Goal: Task Accomplishment & Management: Use online tool/utility

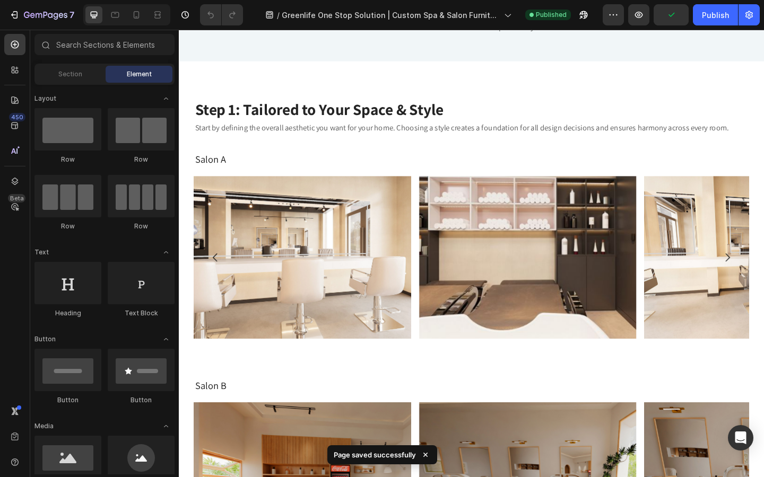
scroll to position [650, 0]
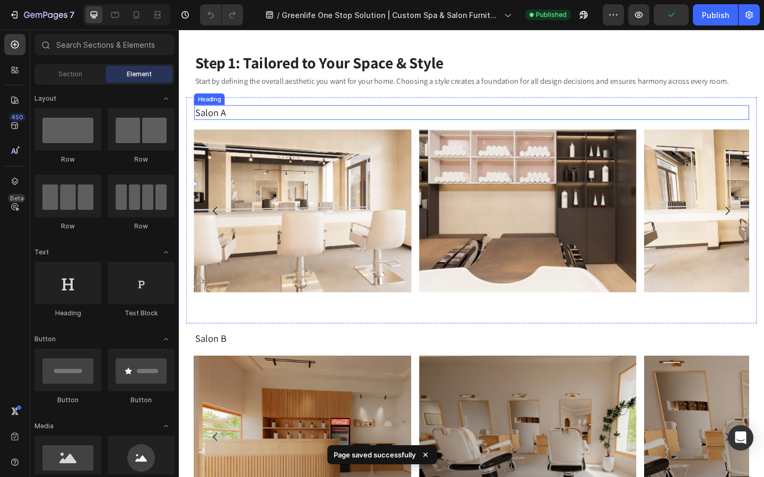
click at [235, 120] on h2 "Salon A" at bounding box center [497, 120] width 604 height 16
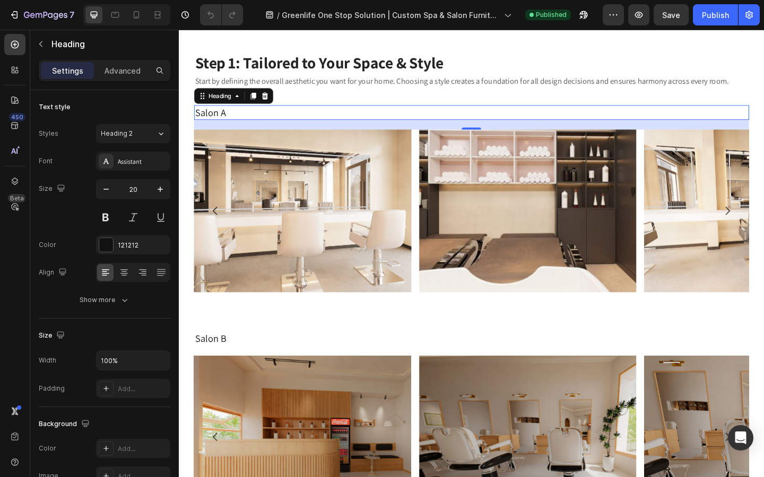
click at [245, 115] on p "Salon A" at bounding box center [496, 120] width 601 height 14
click at [327, 138] on div "Salon A - Minimalist Heading 20 Image Image Image [GEOGRAPHIC_DATA]" at bounding box center [497, 226] width 604 height 229
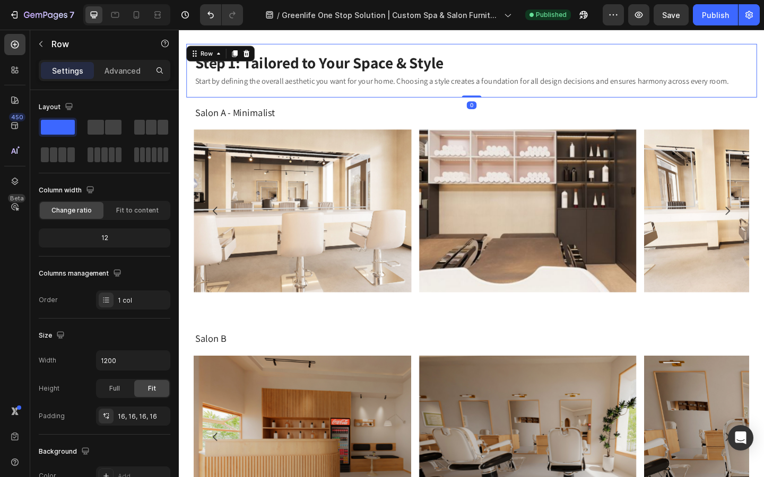
click at [368, 102] on div "Step 1: Tailored to Your Space & Style Heading Start by defining the overall ae…" at bounding box center [497, 74] width 620 height 58
click at [43, 45] on icon "button" at bounding box center [41, 44] width 8 height 8
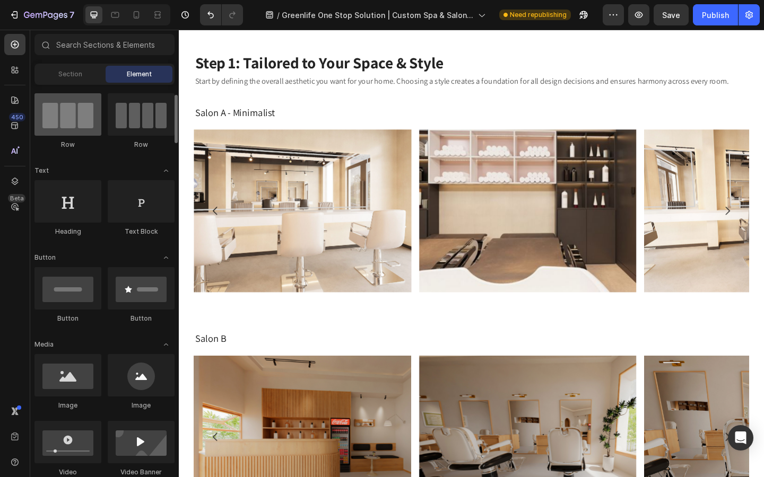
scroll to position [0, 0]
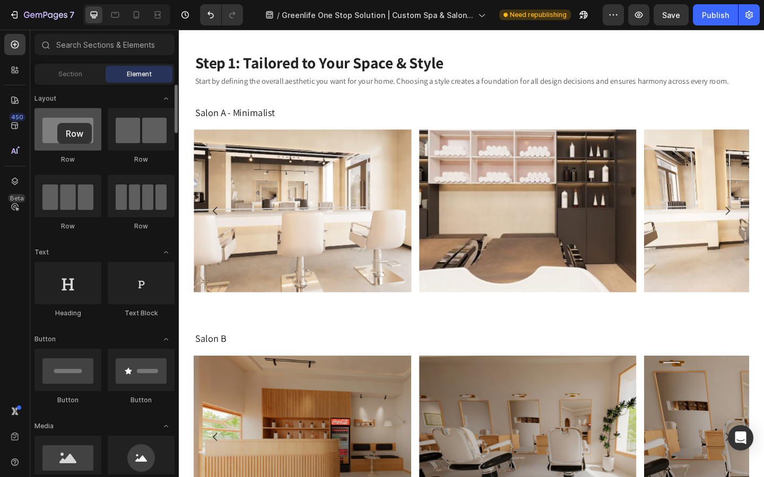
drag, startPoint x: 74, startPoint y: 140, endPoint x: 56, endPoint y: 126, distance: 23.4
click at [56, 126] on div at bounding box center [67, 129] width 67 height 42
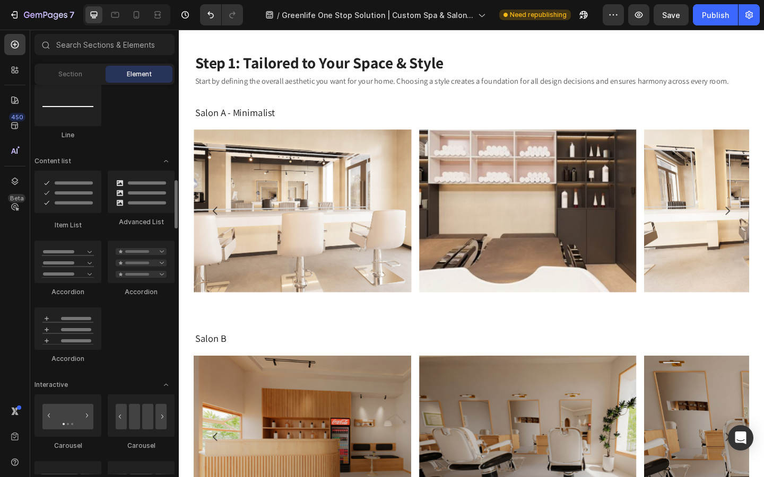
scroll to position [774, 0]
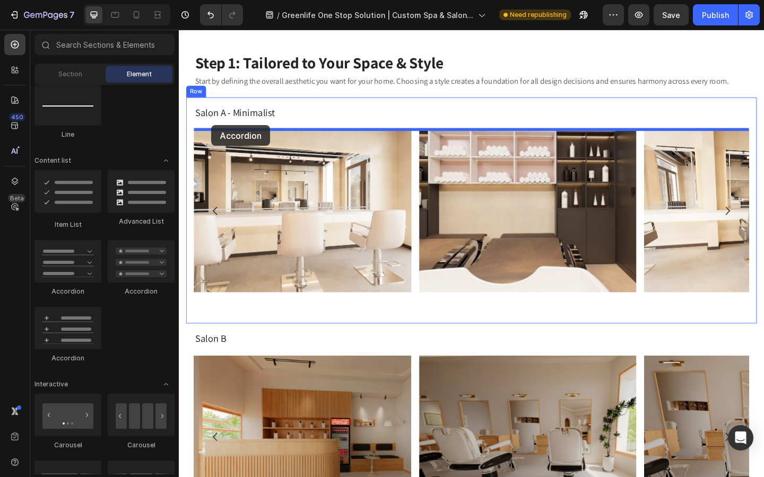
drag, startPoint x: 228, startPoint y: 375, endPoint x: 214, endPoint y: 134, distance: 242.3
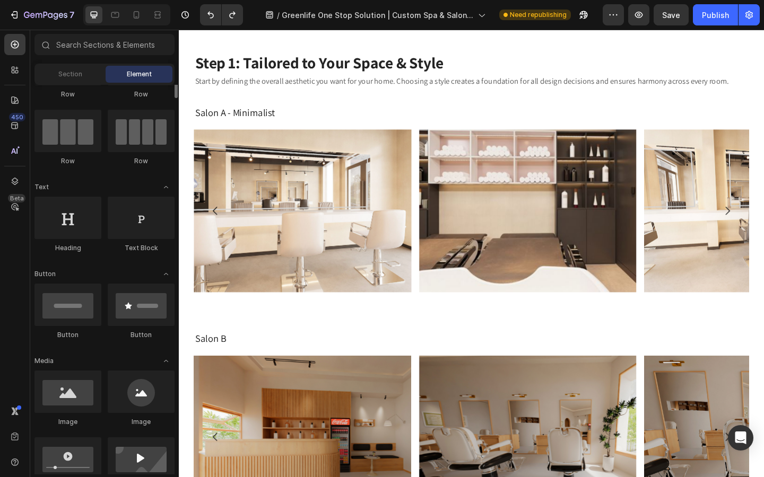
scroll to position [0, 0]
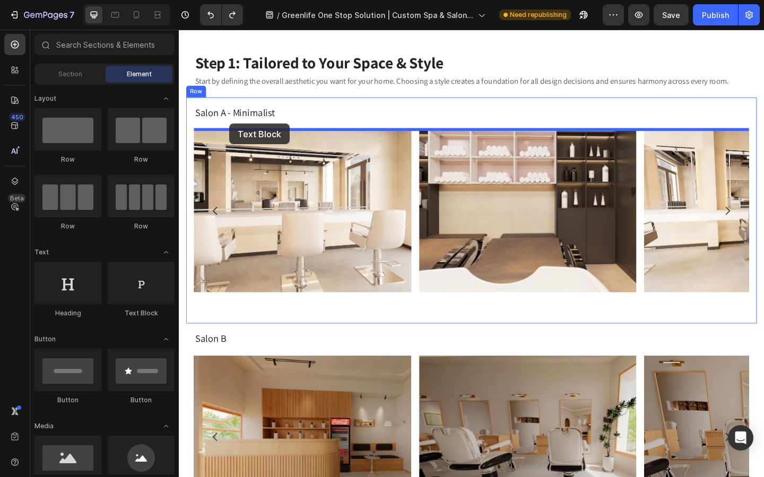
drag, startPoint x: 303, startPoint y: 333, endPoint x: 233, endPoint y: 133, distance: 212.2
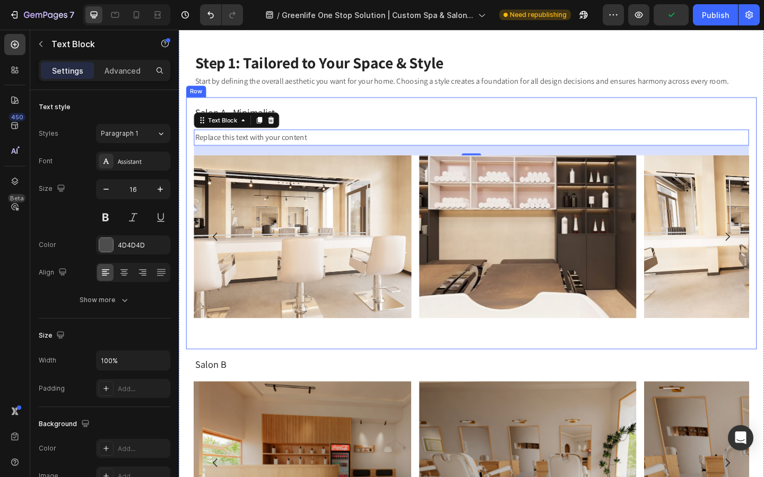
click at [309, 142] on div "Replace this text with your content" at bounding box center [497, 147] width 604 height 18
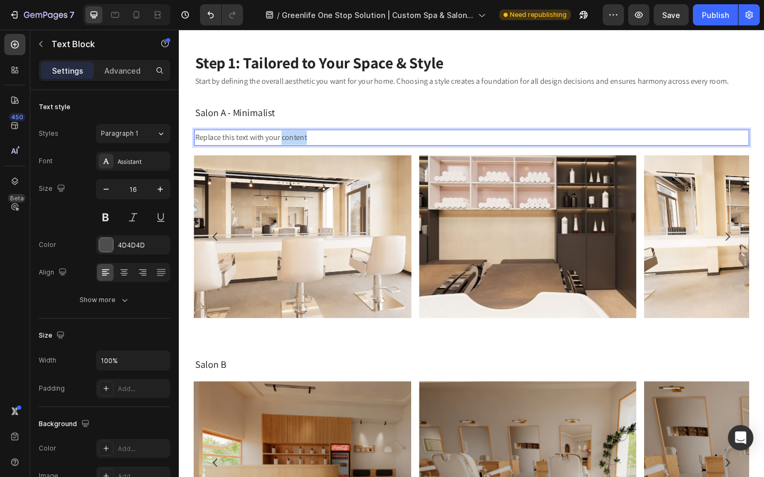
click at [309, 142] on p "Replace this text with your content" at bounding box center [496, 146] width 601 height 15
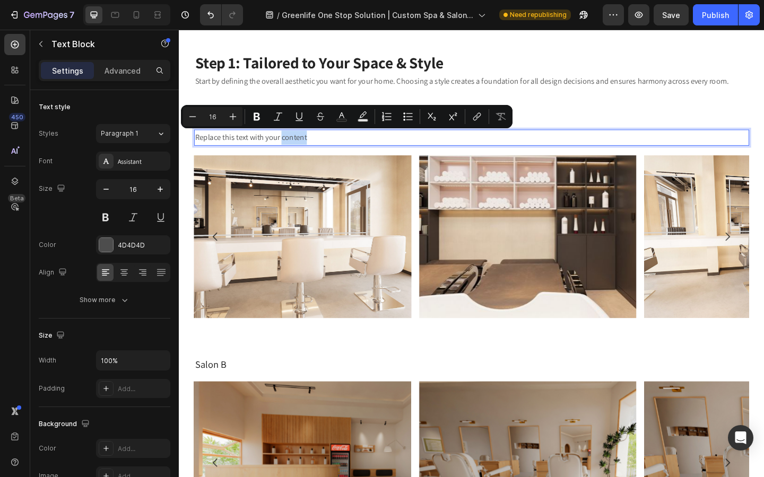
click at [324, 145] on p "Replace this text with your content" at bounding box center [496, 146] width 601 height 15
click at [313, 150] on p "Replace this text with your content" at bounding box center [496, 146] width 601 height 15
click at [251, 146] on p "Replace this text with your content" at bounding box center [496, 146] width 601 height 15
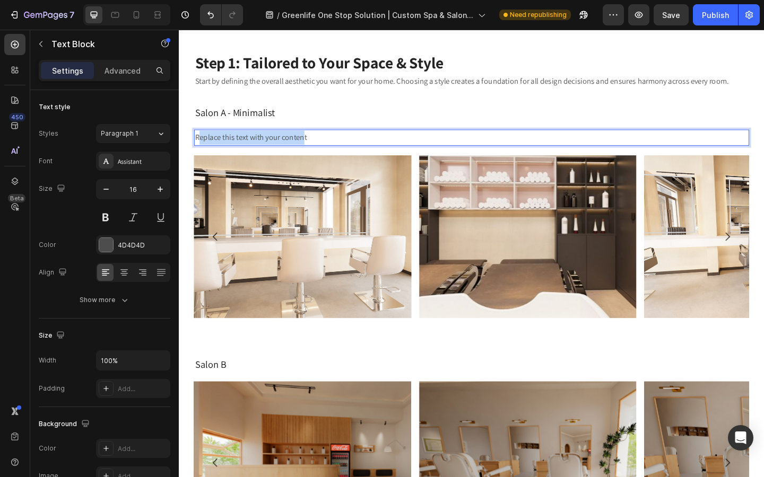
drag, startPoint x: 313, startPoint y: 147, endPoint x: 199, endPoint y: 145, distance: 114.6
click at [199, 145] on p "Replace this text with your content" at bounding box center [496, 146] width 601 height 15
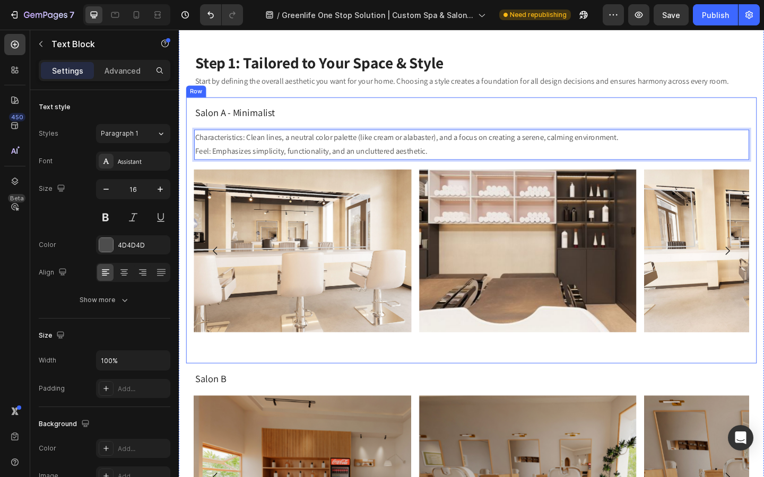
click at [329, 115] on p "Salon A - Minimalist" at bounding box center [496, 120] width 601 height 14
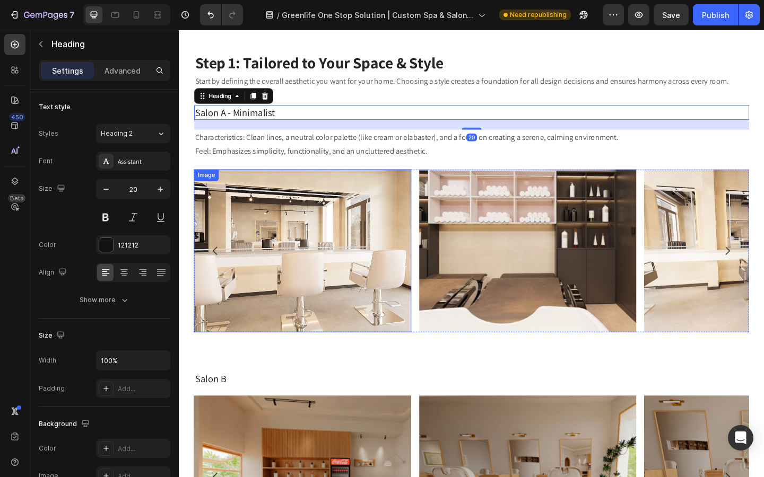
click at [298, 246] on img at bounding box center [313, 270] width 237 height 177
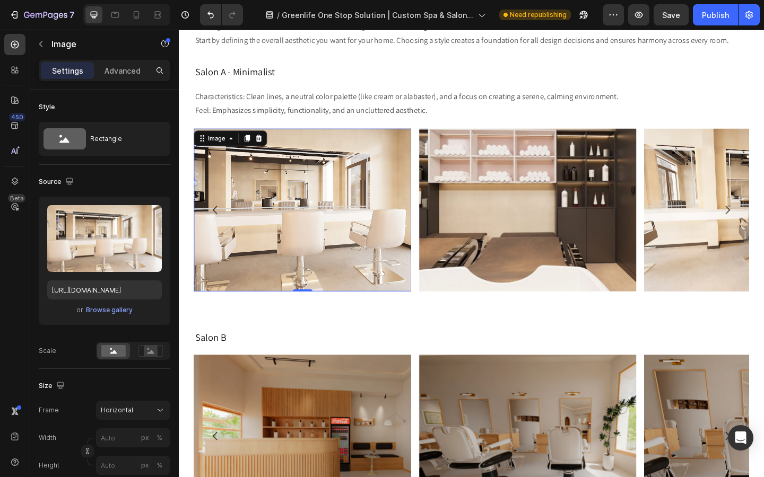
scroll to position [695, 0]
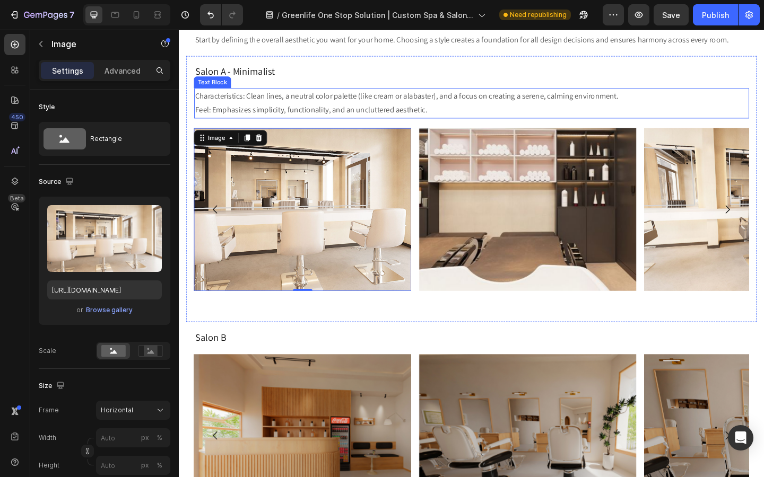
click at [258, 112] on p "Characteristics: Clean lines, a neutral color palette (like cream or alabaster)…" at bounding box center [496, 109] width 601 height 31
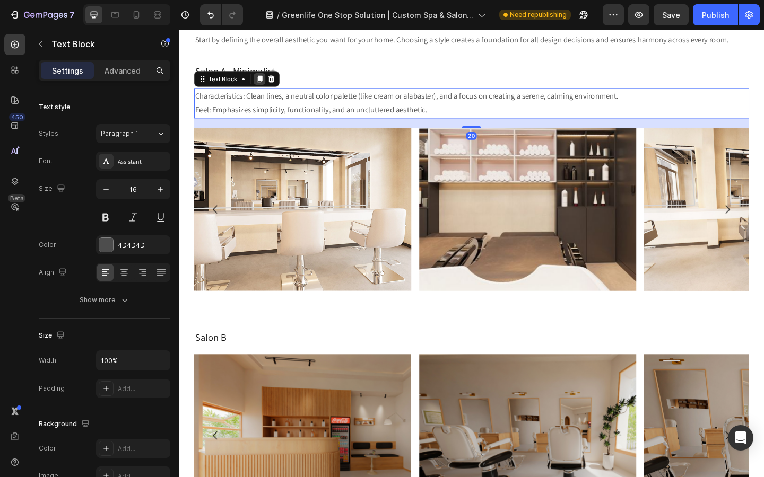
click at [265, 86] on icon at bounding box center [266, 83] width 8 height 8
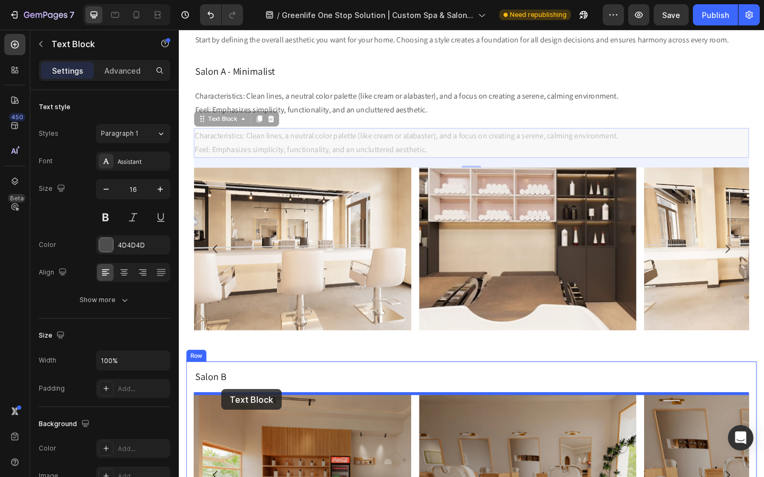
drag, startPoint x: 223, startPoint y: 123, endPoint x: 225, endPoint y: 421, distance: 298.1
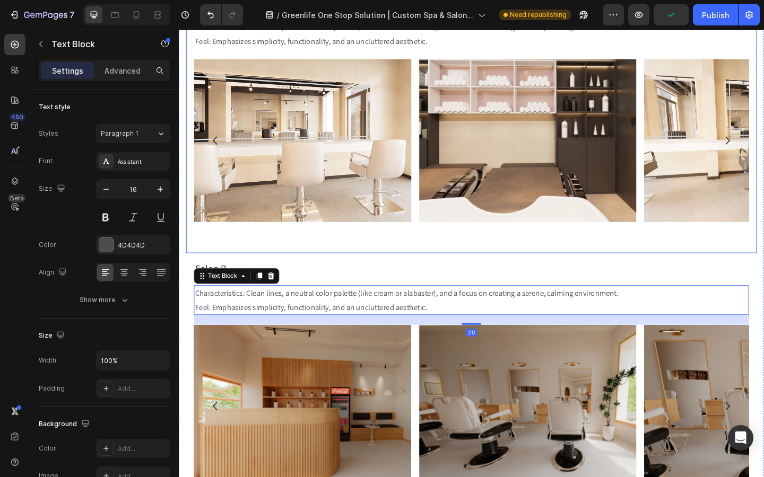
scroll to position [798, 0]
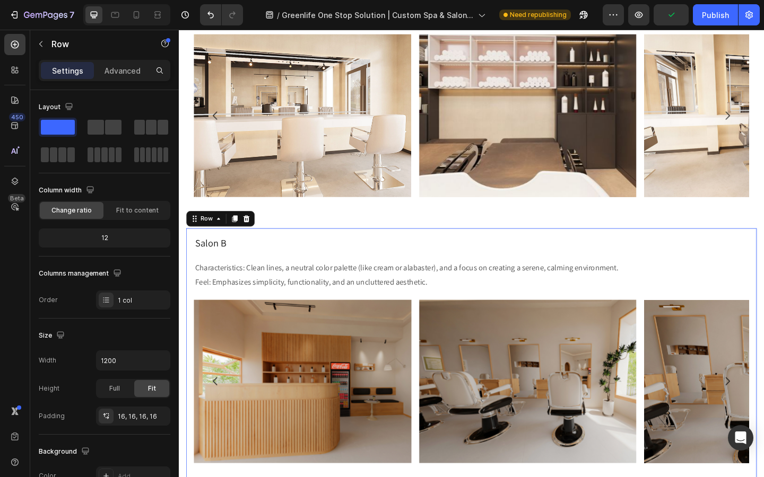
click at [316, 270] on div "Salon B Heading Characteristics: Clean lines, a neutral color palette (like cre…" at bounding box center [497, 390] width 604 height 273
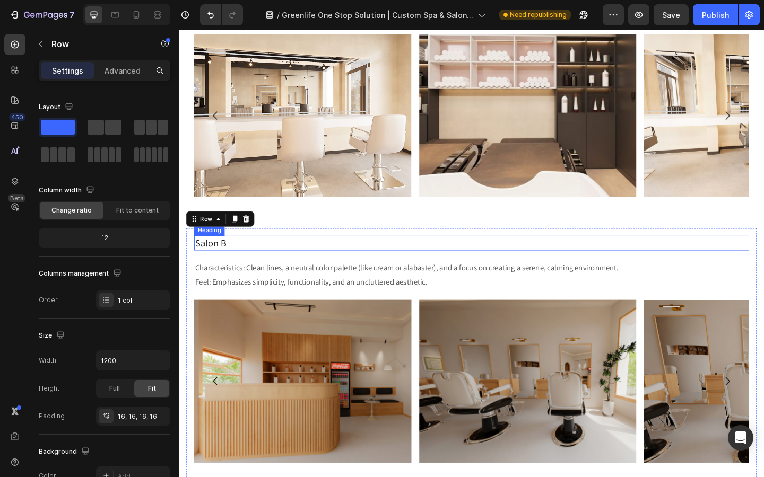
click at [230, 265] on h2 "Salon B" at bounding box center [497, 262] width 604 height 16
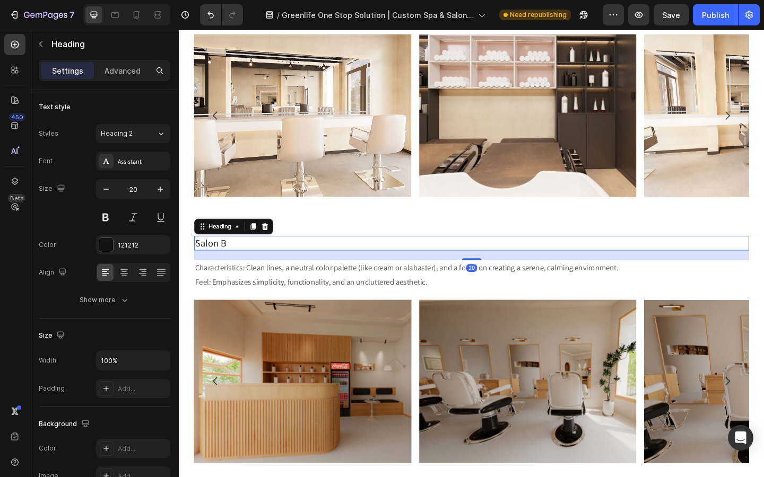
click at [230, 265] on h2 "Salon B" at bounding box center [497, 262] width 604 height 16
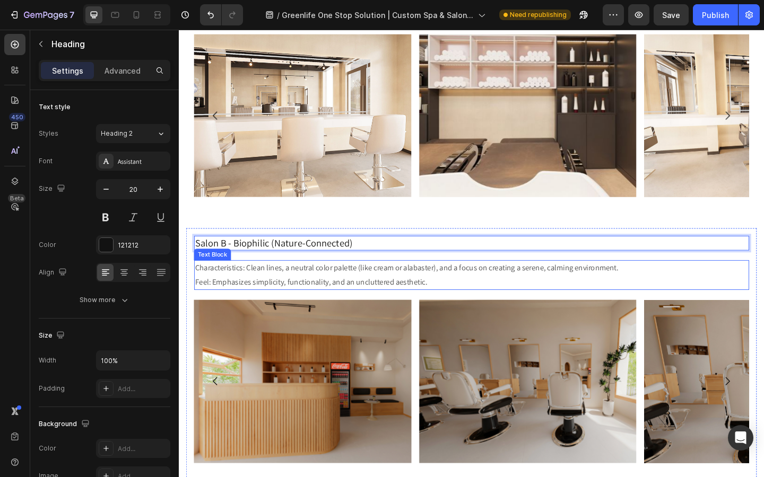
click at [299, 302] on p "Characteristics: Clean lines, a neutral color palette (like cream or alabaster)…" at bounding box center [496, 297] width 601 height 31
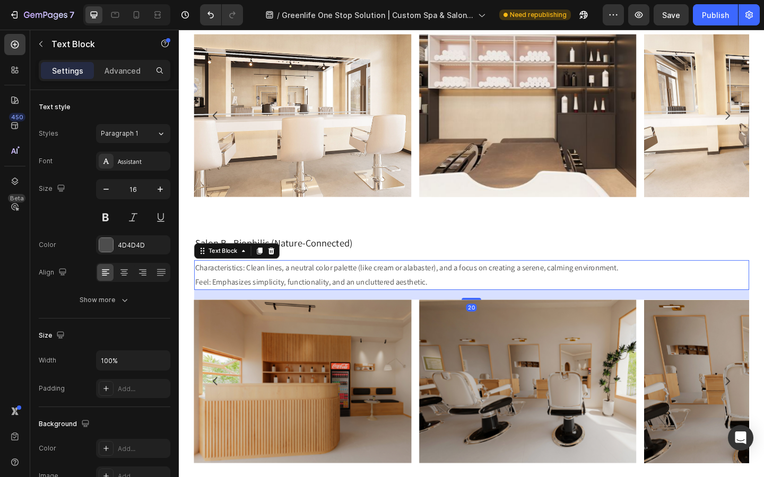
click at [299, 302] on p "Characteristics: Clean lines, a neutral color palette (like cream or alabaster)…" at bounding box center [496, 297] width 601 height 31
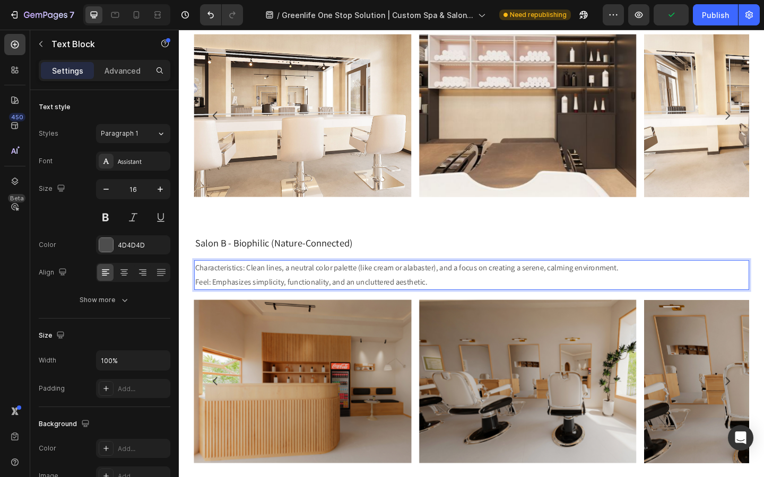
click at [456, 305] on p "Characteristics: Clean lines, a neutral color palette (like cream or alabaster)…" at bounding box center [496, 297] width 601 height 31
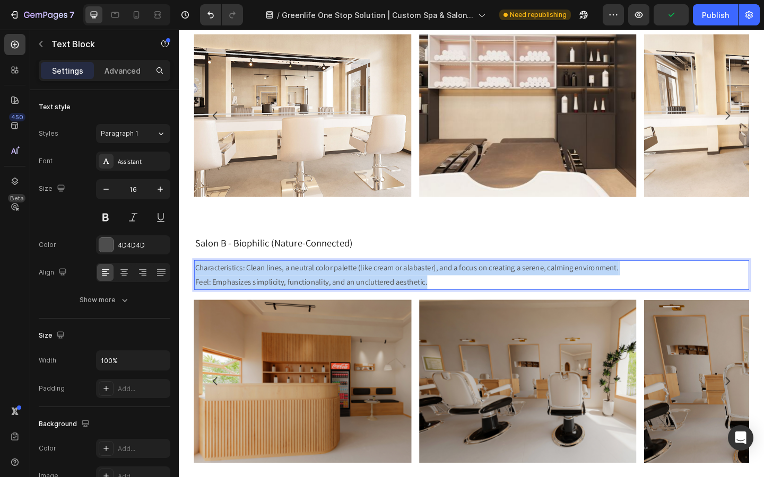
drag, startPoint x: 456, startPoint y: 305, endPoint x: 195, endPoint y: 289, distance: 261.4
click at [195, 289] on div "Characteristics: Clean lines, a neutral color palette (like cream or alabaster)…" at bounding box center [497, 297] width 604 height 33
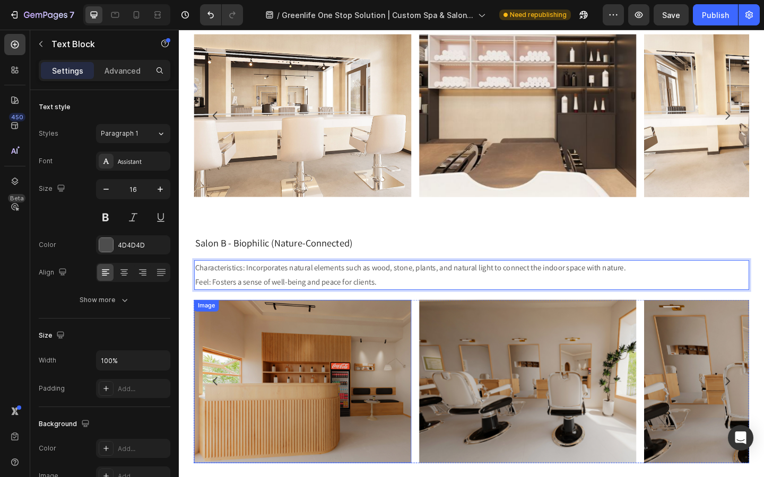
click at [233, 349] on img at bounding box center [313, 412] width 237 height 177
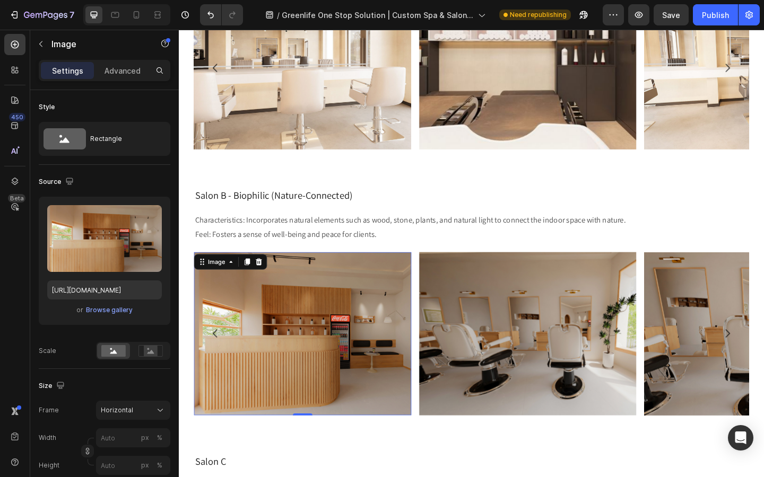
scroll to position [859, 0]
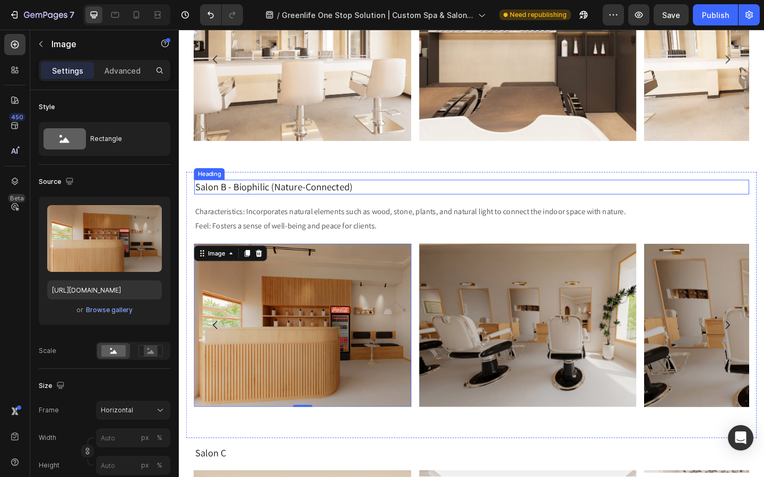
click at [289, 200] on p "Salon B - Biophilic (Nature-Connected)" at bounding box center [496, 201] width 601 height 14
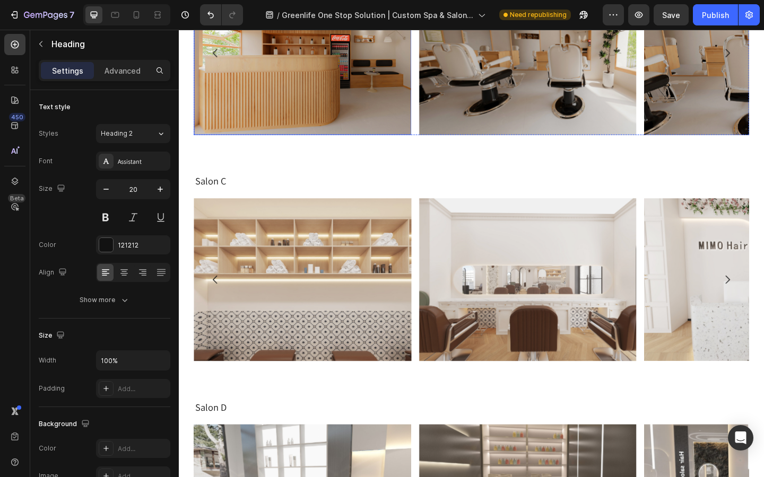
scroll to position [1167, 0]
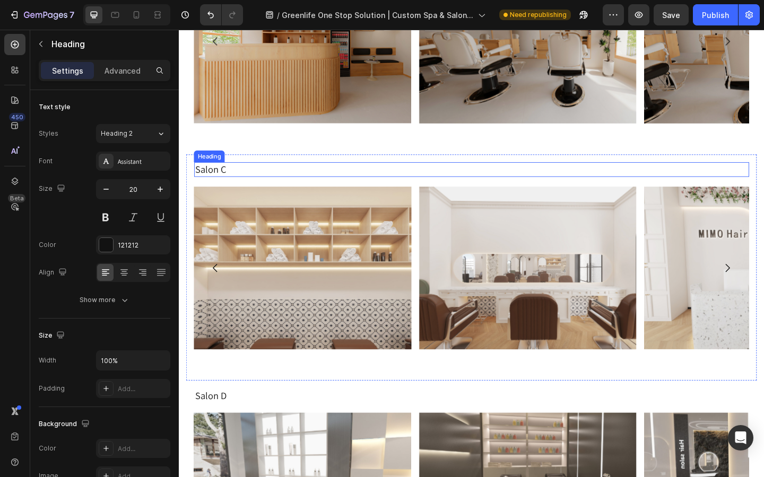
click at [241, 184] on h2 "Salon C" at bounding box center [497, 182] width 604 height 16
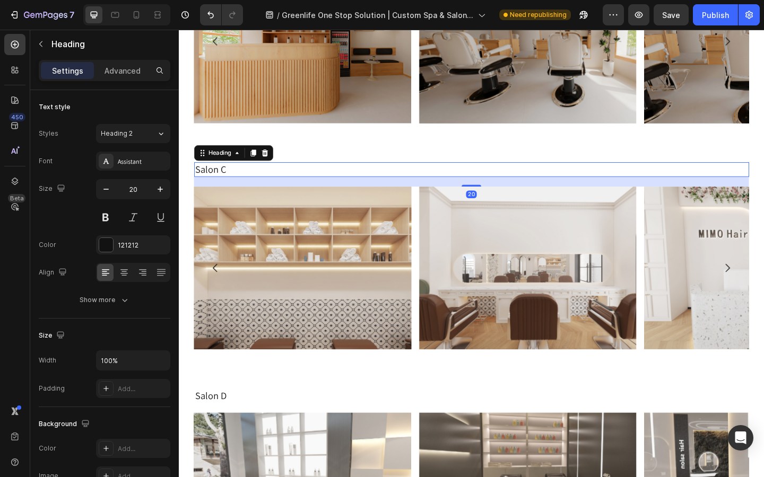
click at [241, 184] on h2 "Salon C" at bounding box center [497, 182] width 604 height 16
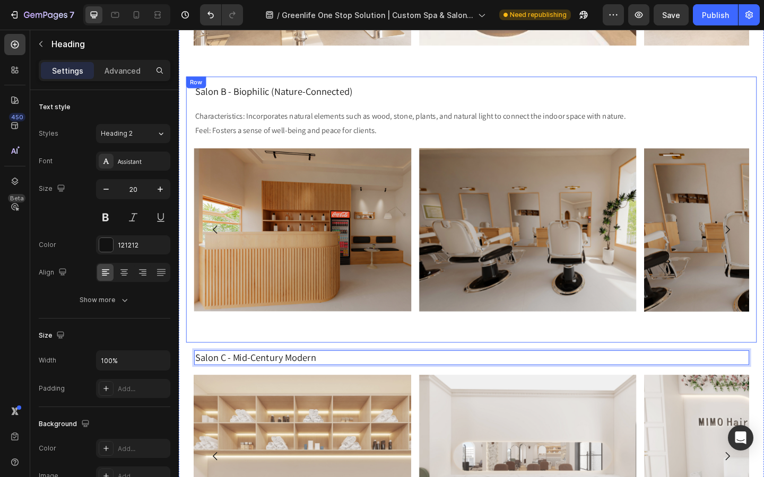
scroll to position [937, 0]
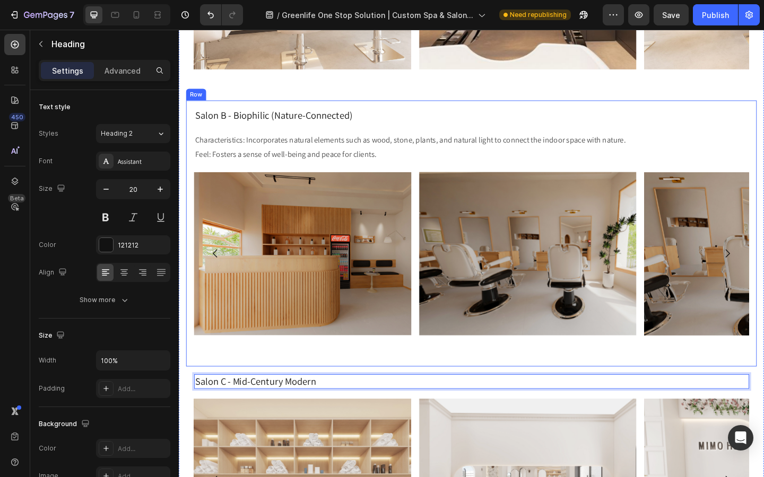
click at [334, 126] on p "Salon B - Biophilic (Nature-Connected)" at bounding box center [496, 123] width 601 height 14
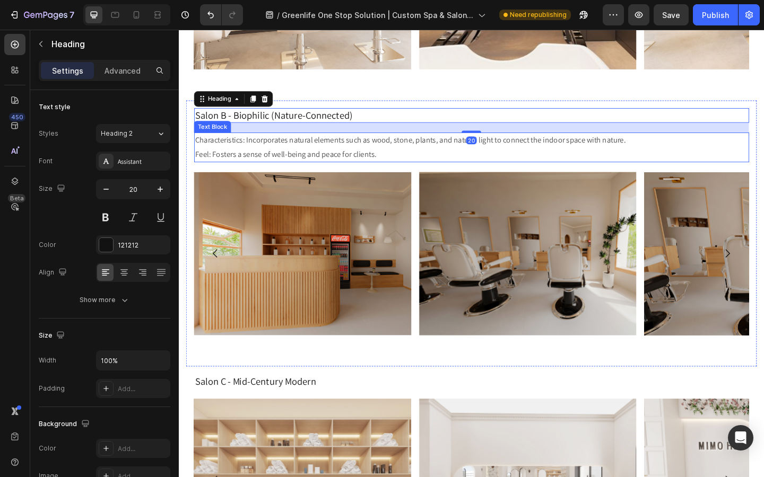
click at [338, 164] on p "Characteristics: Incorporates natural elements such as wood, stone, plants, and…" at bounding box center [496, 158] width 601 height 31
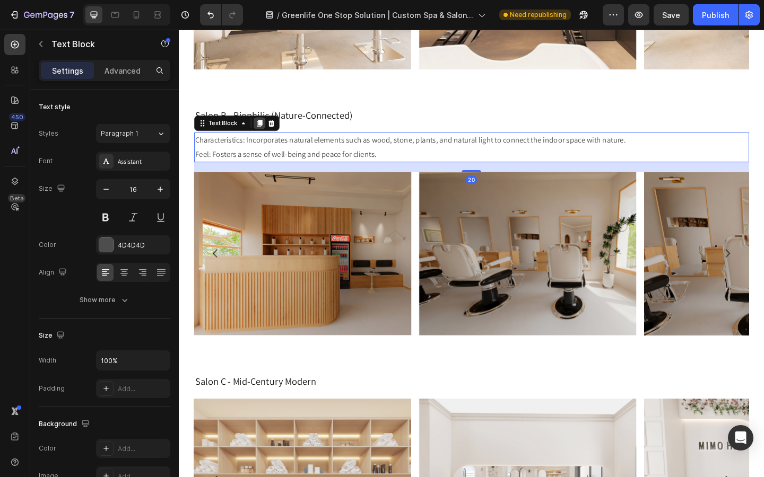
click at [267, 133] on icon at bounding box center [267, 131] width 6 height 7
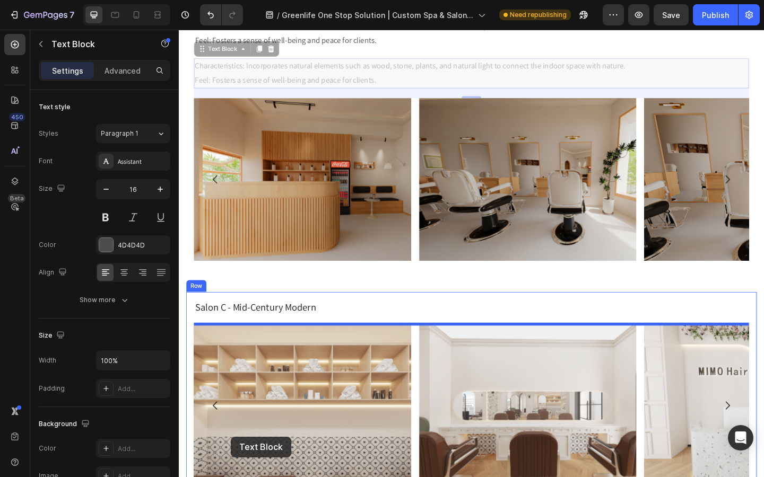
drag, startPoint x: 227, startPoint y: 178, endPoint x: 235, endPoint y: 473, distance: 295.0
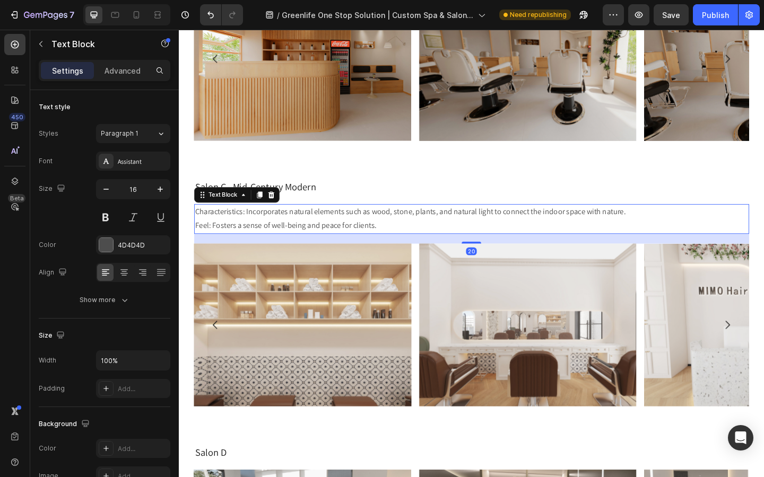
scroll to position [1149, 0]
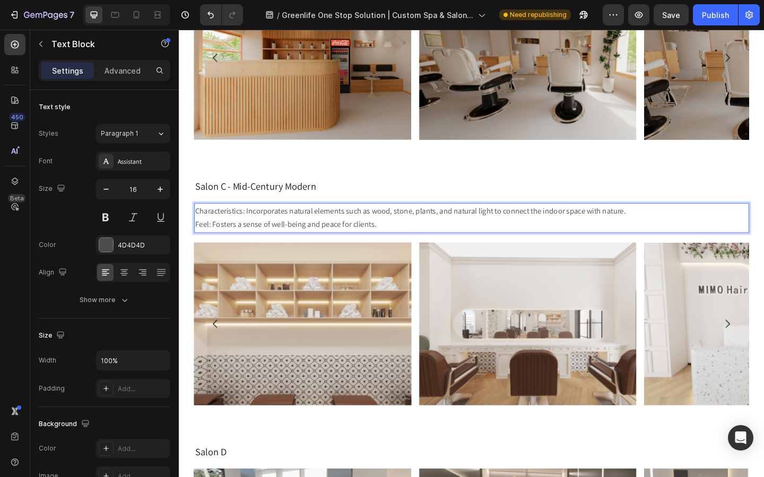
click at [313, 244] on p "Characteristics: Incorporates natural elements such as wood, stone, plants, and…" at bounding box center [496, 235] width 601 height 31
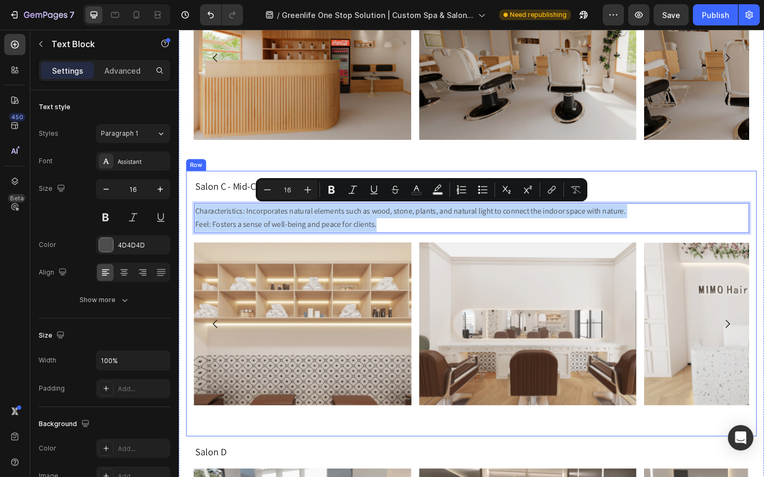
drag, startPoint x: 404, startPoint y: 244, endPoint x: 189, endPoint y: 220, distance: 216.1
click at [189, 220] on div "Salon C - Mid-Century Modern Heading Characteristics: Incorporates natural elem…" at bounding box center [497, 328] width 620 height 290
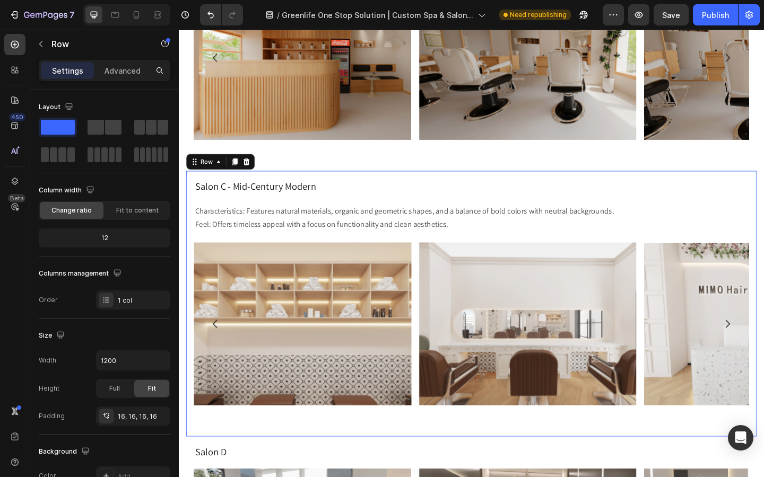
click at [317, 464] on div "Image Image Image [GEOGRAPHIC_DATA]" at bounding box center [497, 362] width 604 height 203
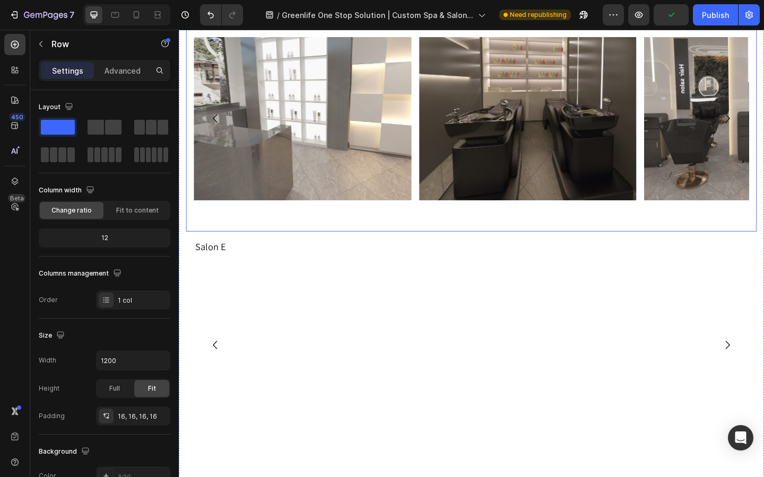
scroll to position [1646, 0]
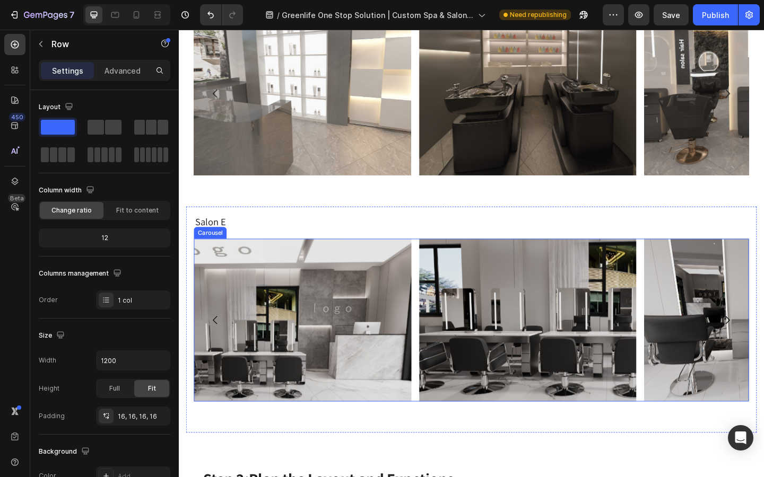
click at [763, 349] on icon "Carousel Next Arrow" at bounding box center [775, 345] width 13 height 13
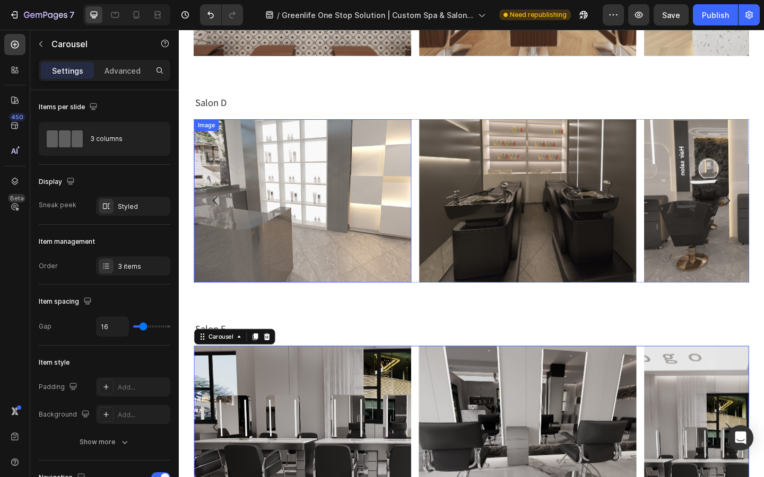
scroll to position [1528, 0]
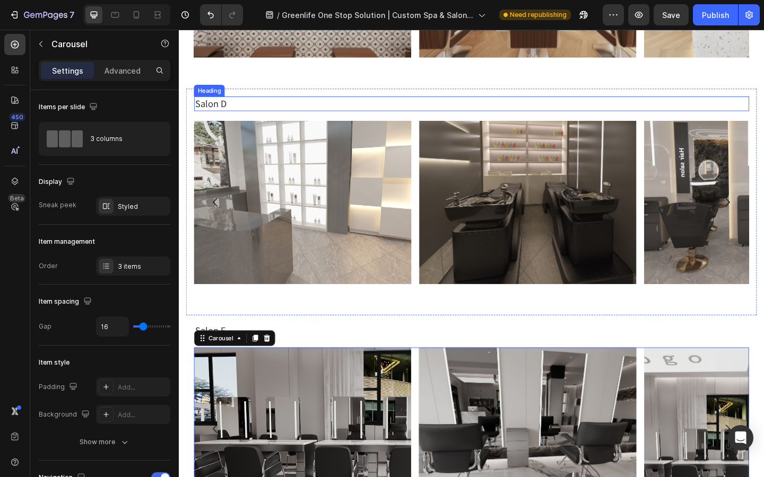
click at [247, 107] on h2 "Salon D" at bounding box center [497, 110] width 604 height 16
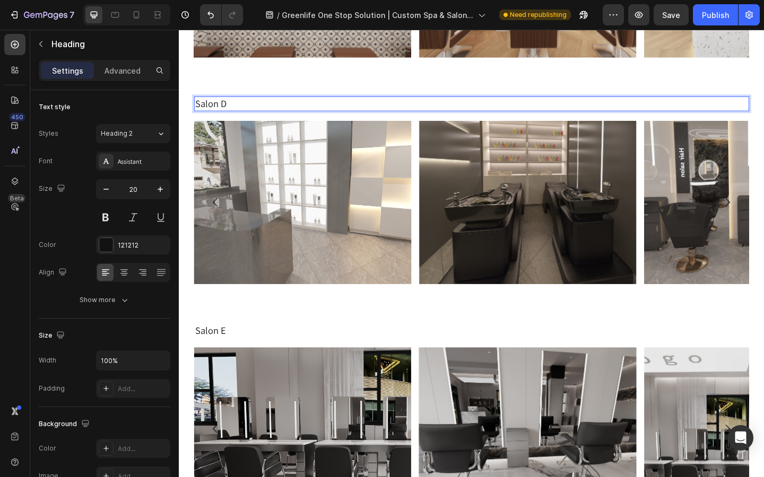
click at [247, 107] on h2 "Salon D" at bounding box center [497, 110] width 604 height 16
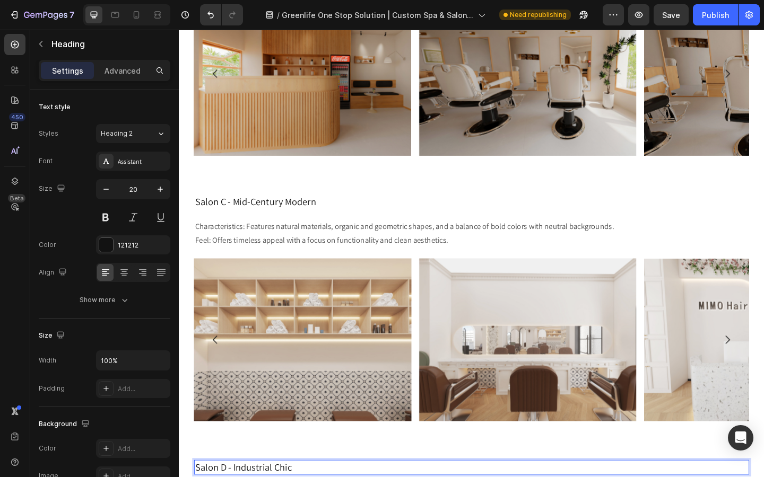
scroll to position [1071, 0]
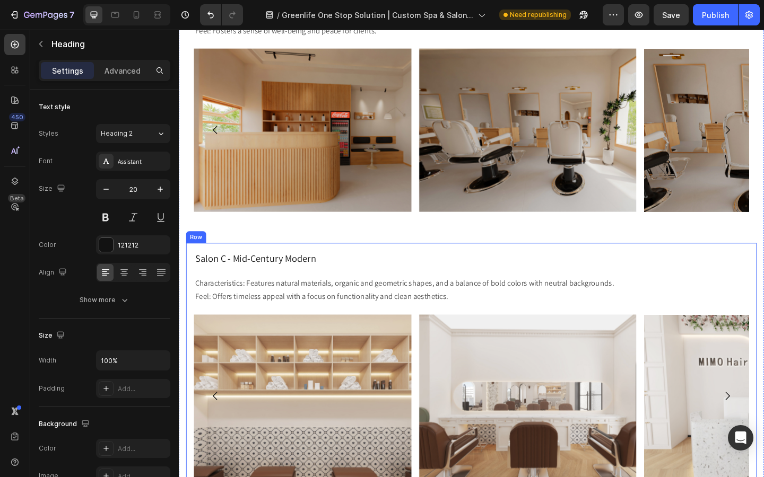
click at [278, 311] on p "Characteristics: Features natural materials, organic and geometric shapes, and …" at bounding box center [496, 313] width 601 height 31
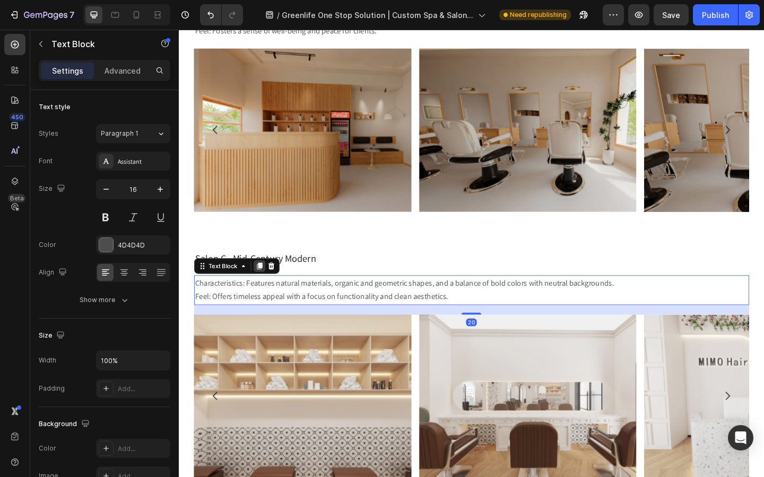
click at [265, 286] on icon at bounding box center [267, 286] width 6 height 7
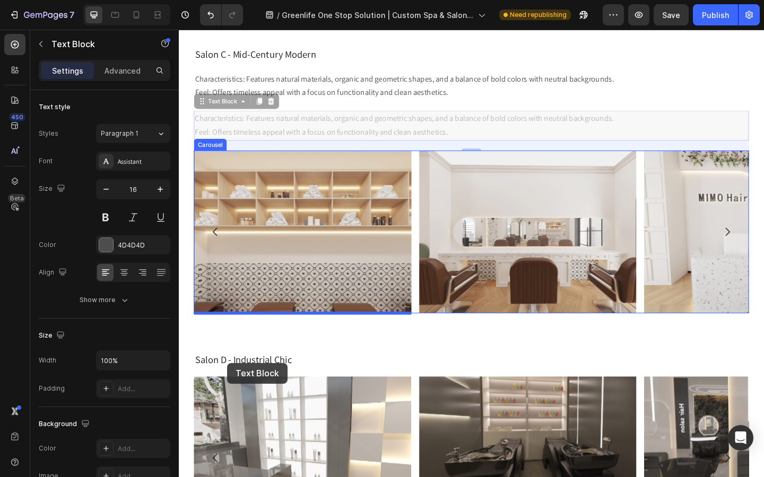
scroll to position [1310, 0]
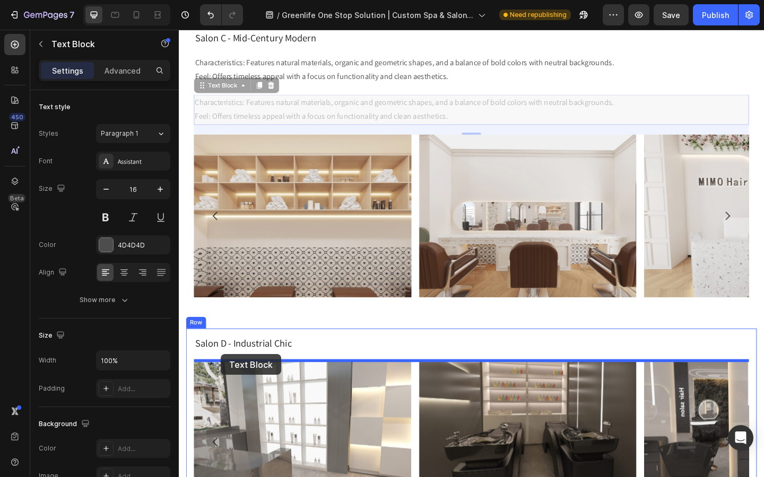
drag, startPoint x: 223, startPoint y: 238, endPoint x: 224, endPoint y: 383, distance: 144.8
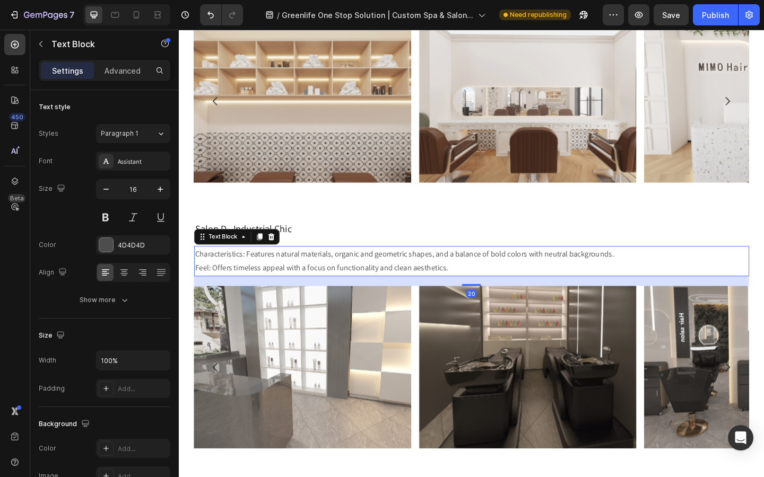
scroll to position [1406, 0]
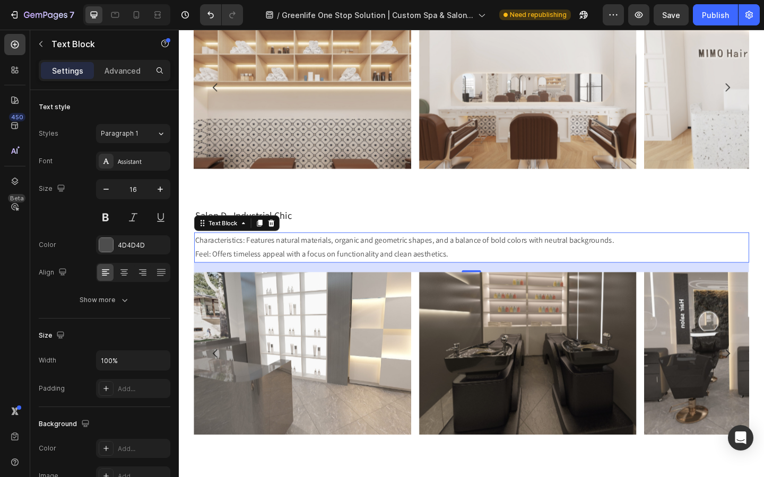
click at [329, 273] on p "Characteristics: Features natural materials, organic and geometric shapes, and …" at bounding box center [496, 266] width 601 height 31
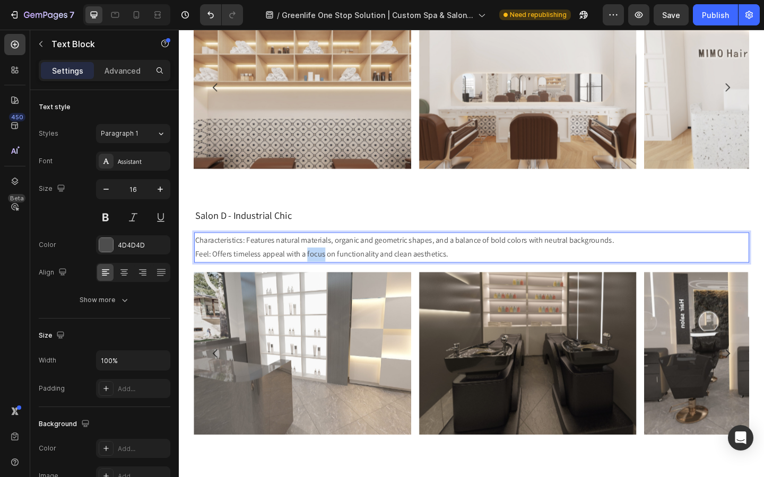
click at [329, 273] on p "Characteristics: Features natural materials, organic and geometric shapes, and …" at bounding box center [496, 266] width 601 height 31
click at [464, 275] on p "Characteristics: Features natural materials, organic and geometric shapes, and …" at bounding box center [496, 266] width 601 height 31
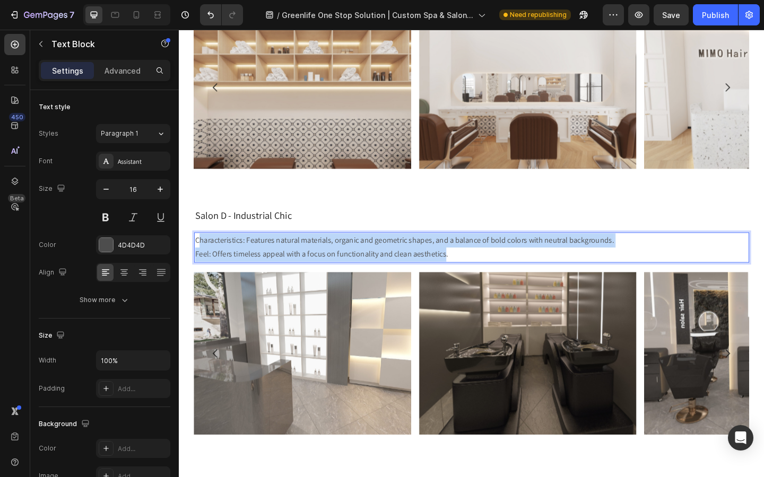
drag, startPoint x: 467, startPoint y: 275, endPoint x: 200, endPoint y: 259, distance: 266.7
click at [200, 259] on p "Characteristics: Features natural materials, organic and geometric shapes, and …" at bounding box center [496, 266] width 601 height 31
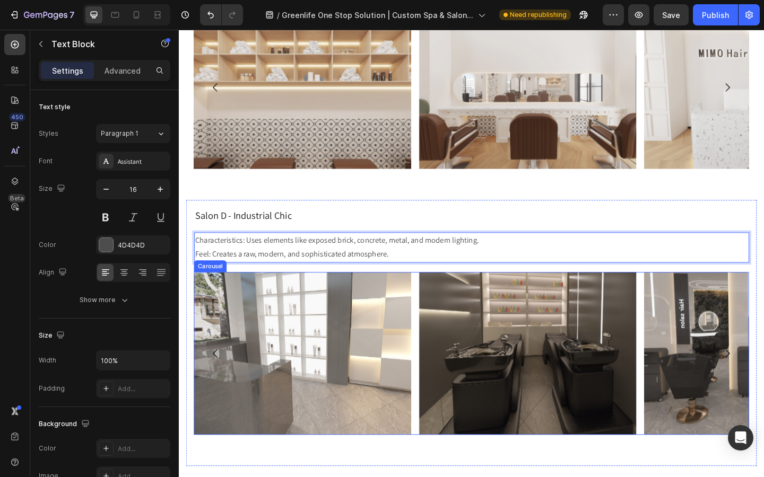
click at [232, 380] on button "Carousel Back Arrow" at bounding box center [219, 383] width 30 height 30
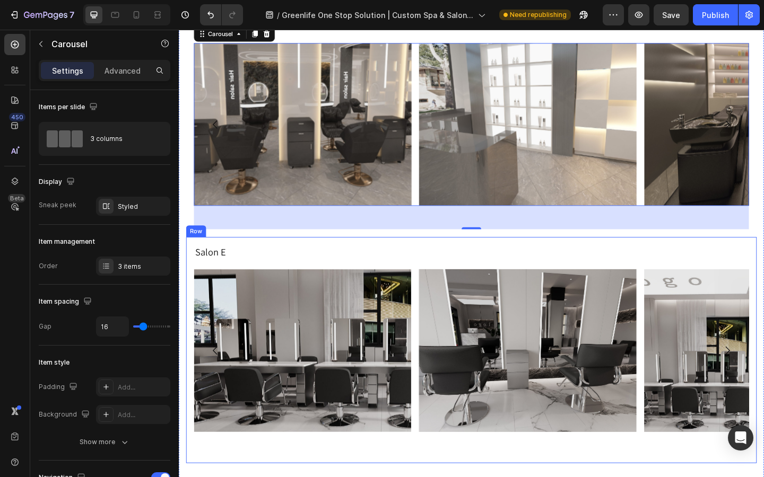
scroll to position [1648, 0]
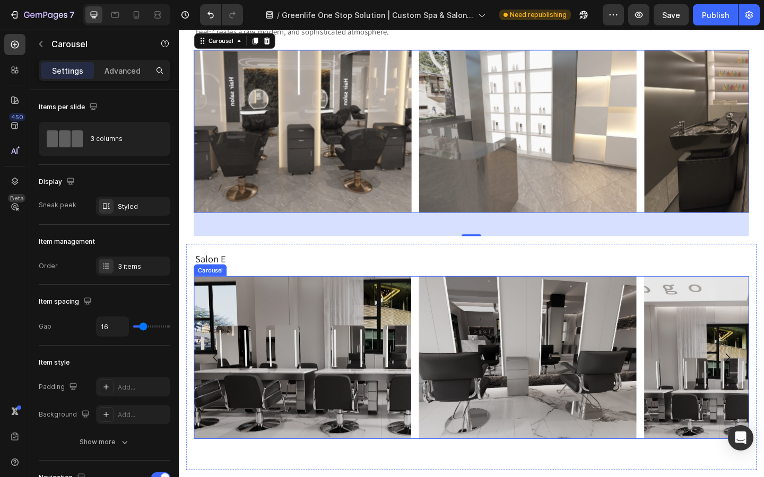
click at [763, 388] on icon "Carousel Next Arrow" at bounding box center [775, 386] width 13 height 13
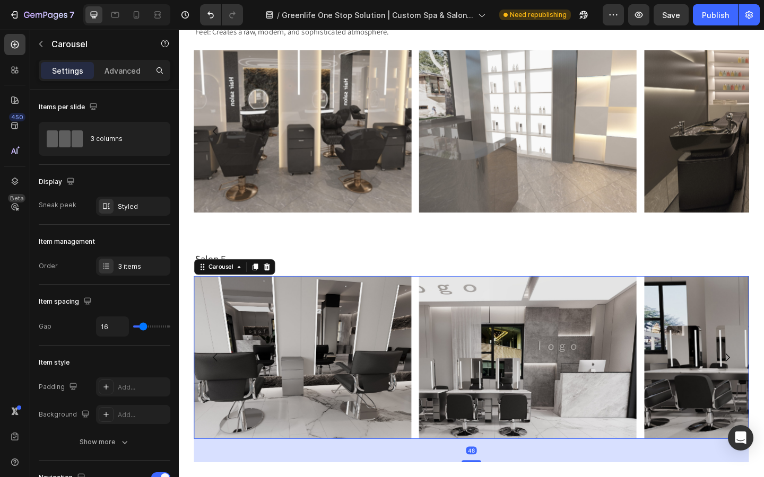
click at [763, 388] on icon "Carousel Next Arrow" at bounding box center [775, 386] width 13 height 13
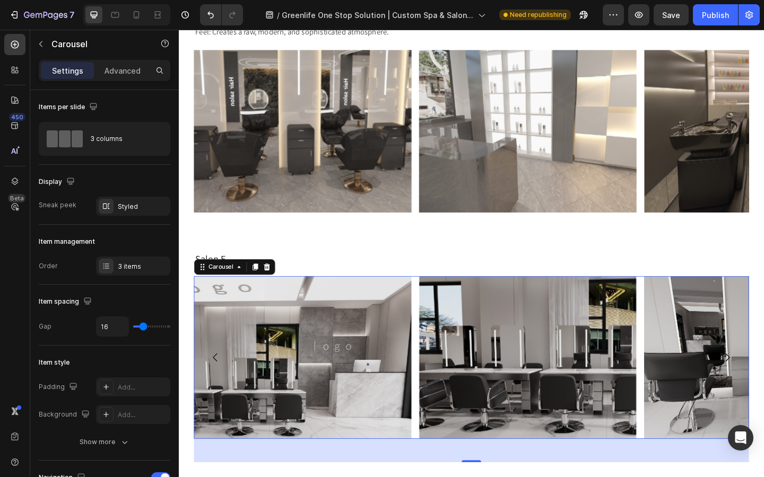
click at [763, 388] on icon "Carousel Next Arrow" at bounding box center [775, 386] width 13 height 13
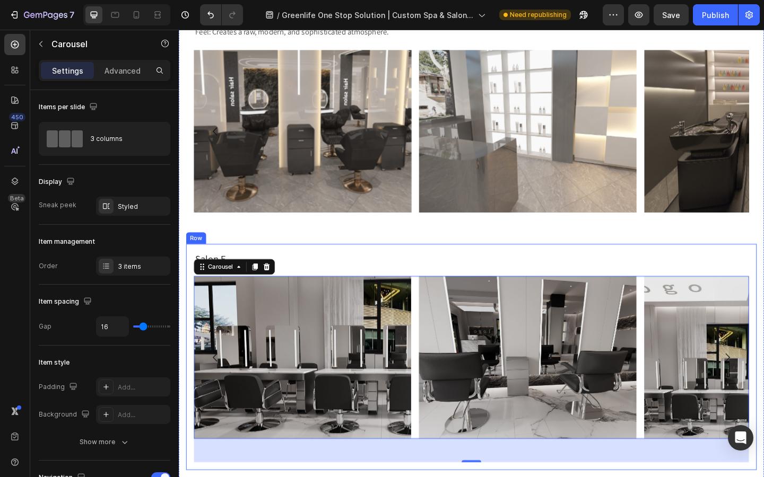
click at [442, 267] on div "Salon E Heading Image Image Image Carousel 48 Row" at bounding box center [497, 386] width 620 height 246
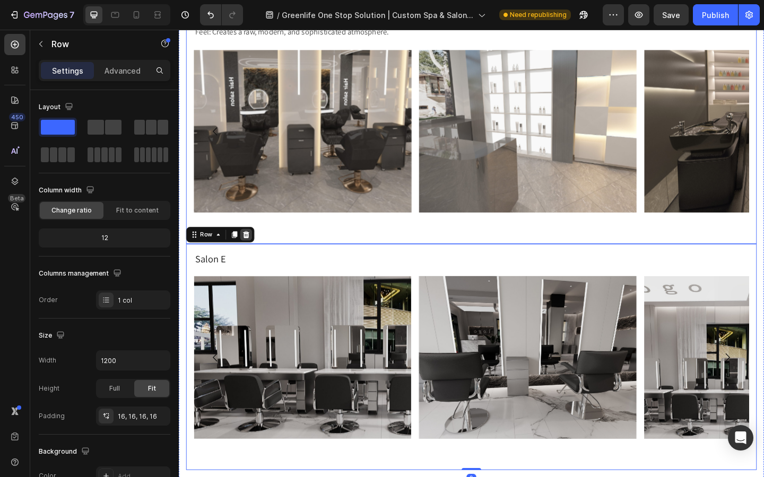
click at [255, 254] on icon at bounding box center [252, 253] width 8 height 8
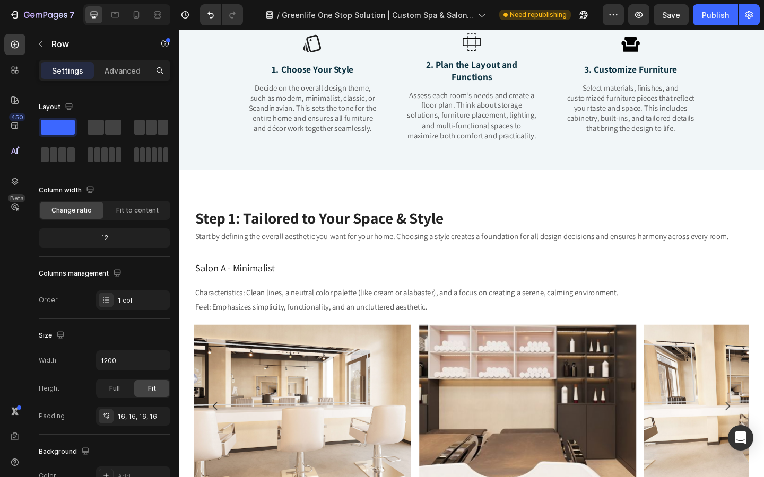
scroll to position [409, 0]
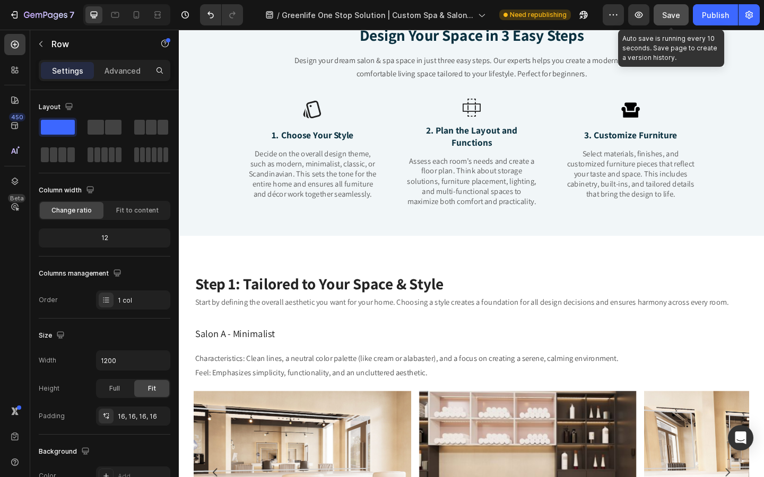
click at [675, 22] on button "Save" at bounding box center [670, 14] width 35 height 21
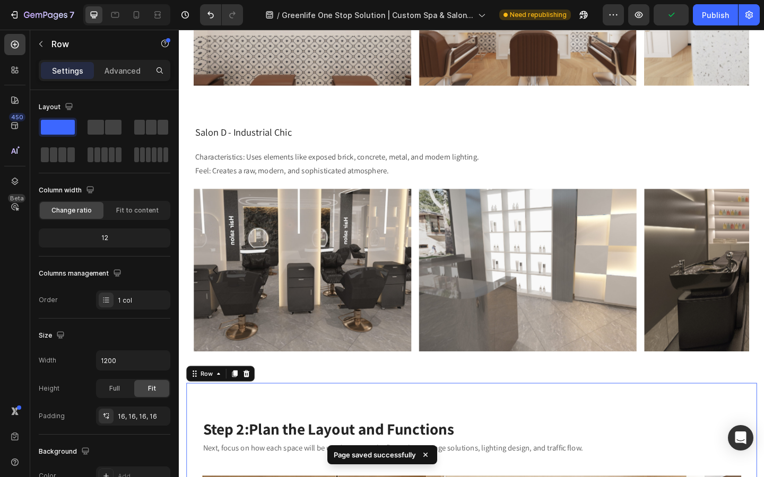
scroll to position [1484, 0]
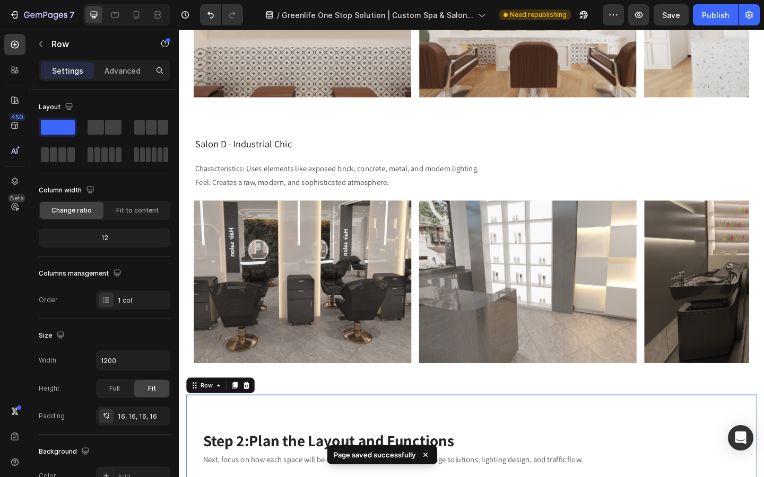
click at [300, 363] on img at bounding box center [313, 304] width 237 height 177
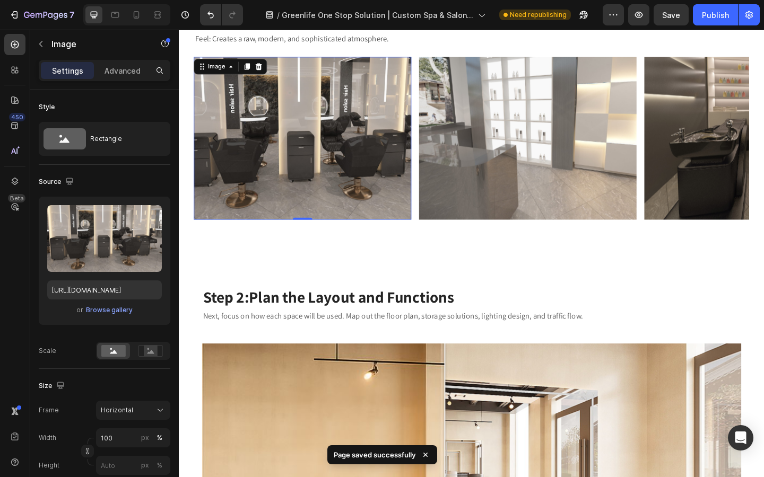
scroll to position [1641, 0]
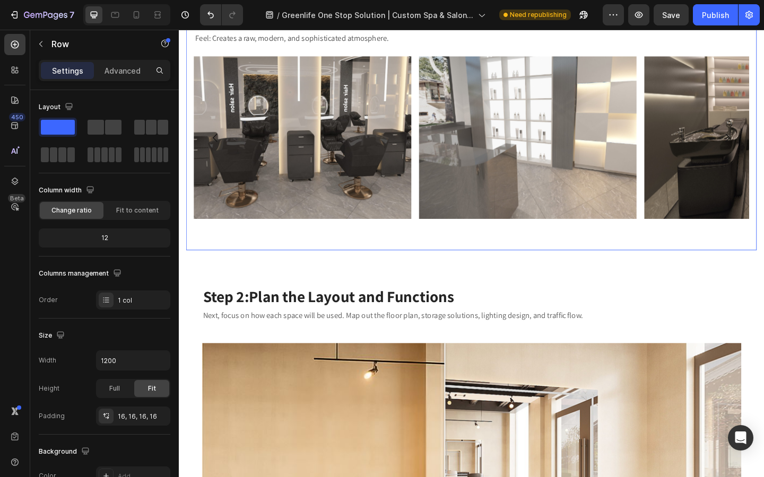
click at [285, 241] on div "Image Image Image [GEOGRAPHIC_DATA]" at bounding box center [497, 160] width 604 height 203
click at [125, 57] on div "Row" at bounding box center [90, 44] width 121 height 28
click at [214, 252] on div "Image Image Image [GEOGRAPHIC_DATA]" at bounding box center [497, 160] width 604 height 203
click at [124, 76] on div "Advanced" at bounding box center [122, 70] width 53 height 17
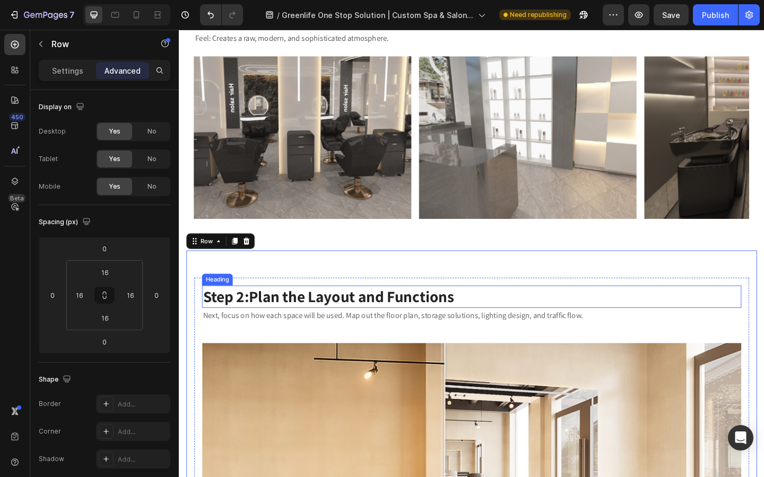
click at [284, 319] on strong "Plan the Layout and Functions" at bounding box center [366, 320] width 223 height 22
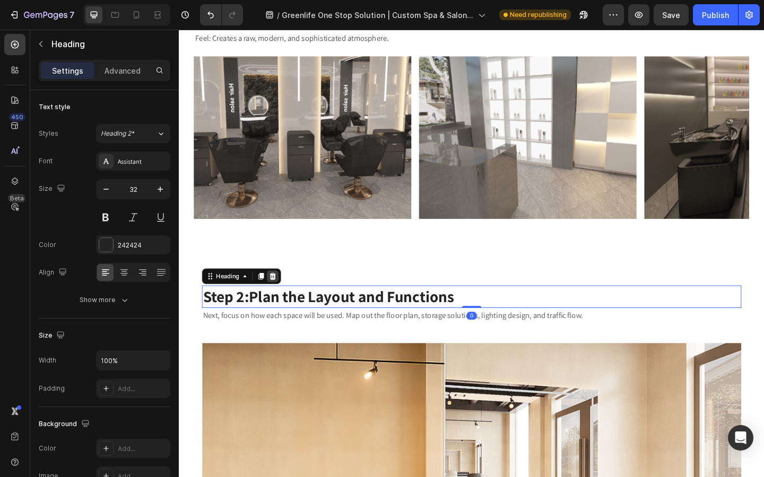
click at [284, 297] on icon at bounding box center [280, 298] width 8 height 8
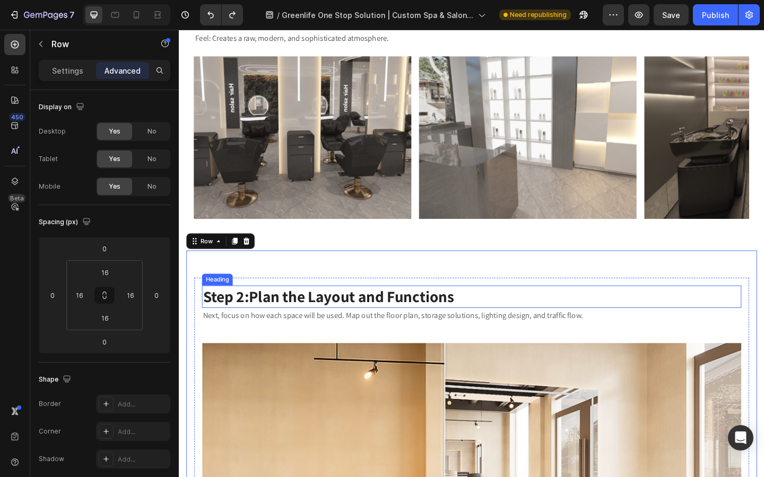
click at [281, 320] on strong "Plan the Layout and Functions" at bounding box center [366, 320] width 223 height 22
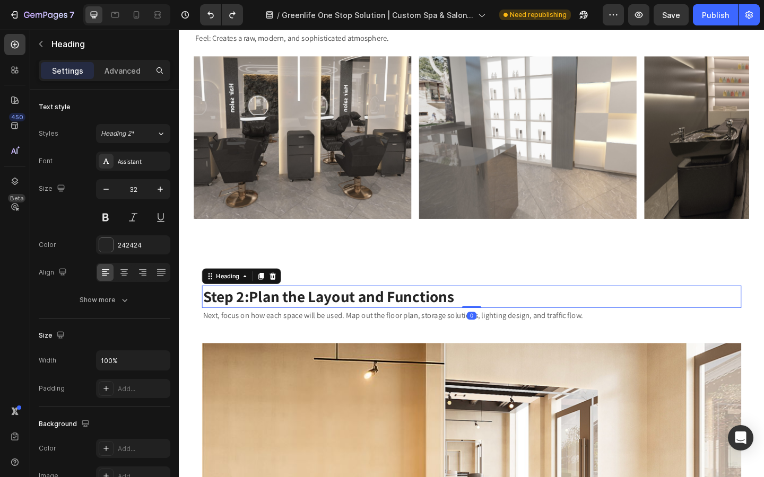
click at [124, 81] on div "Settings Advanced" at bounding box center [105, 70] width 132 height 21
click at [123, 68] on p "Advanced" at bounding box center [122, 70] width 36 height 11
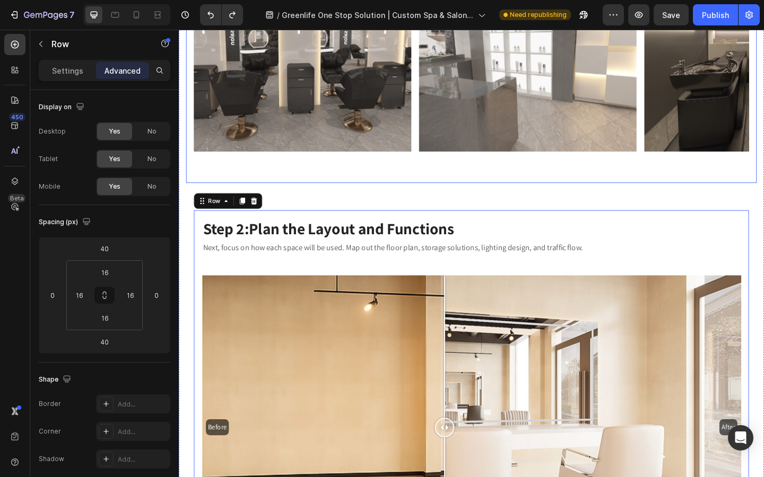
scroll to position [1908, 0]
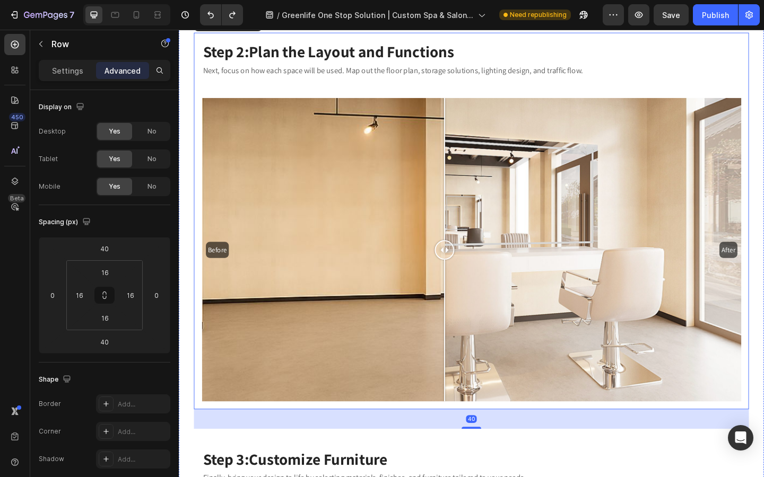
click at [508, 237] on div "Before After" at bounding box center [497, 269] width 587 height 330
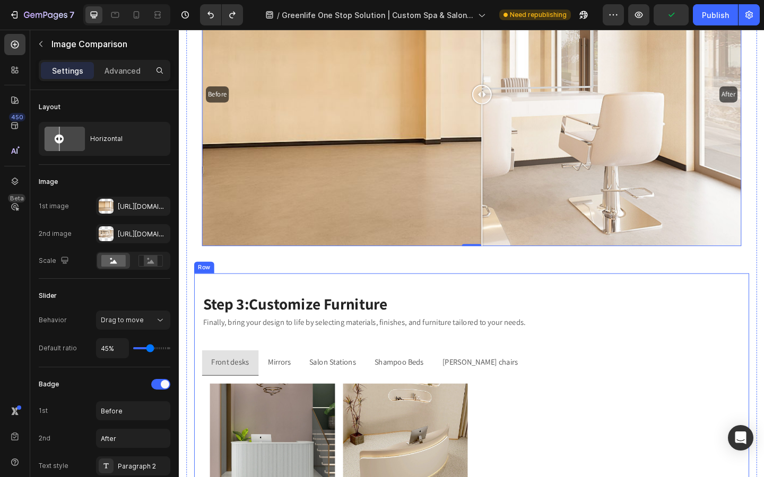
scroll to position [2251, 0]
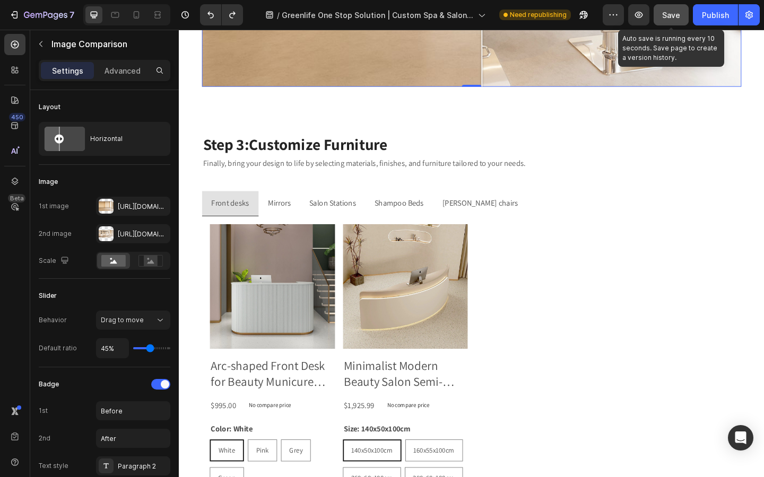
click at [669, 16] on span "Save" at bounding box center [671, 15] width 18 height 9
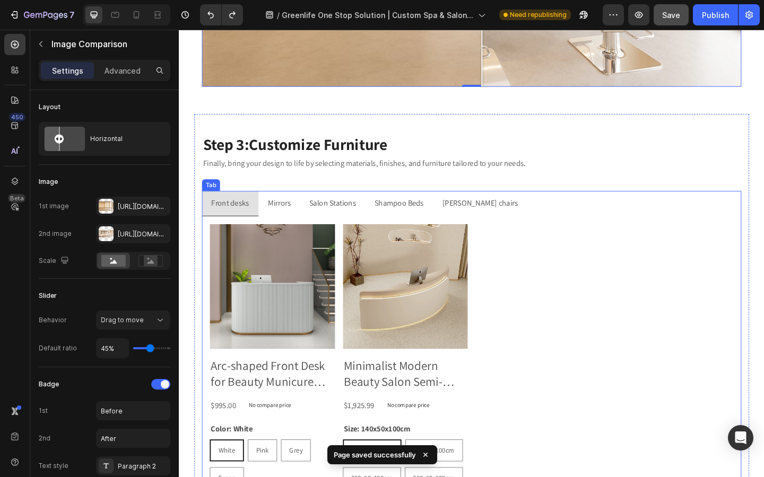
click at [342, 225] on p "Salon Stations" at bounding box center [345, 218] width 51 height 15
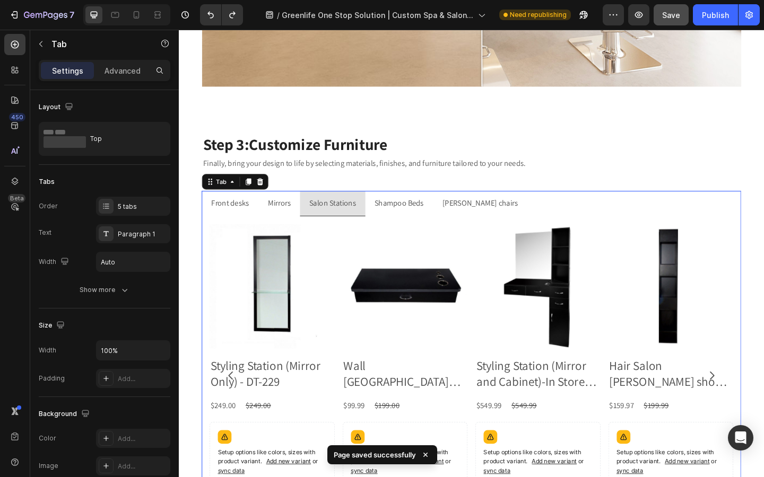
click at [285, 221] on p "Mirrors" at bounding box center [287, 218] width 25 height 15
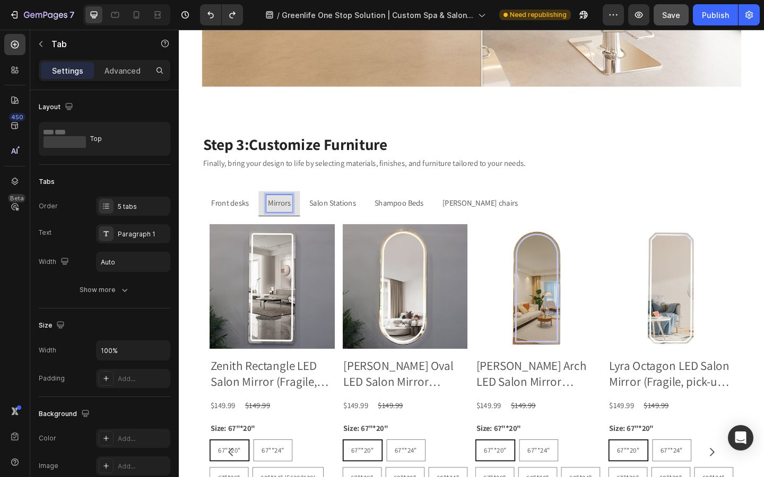
click at [235, 221] on p "Front desks" at bounding box center [234, 218] width 41 height 15
